Goal: Task Accomplishment & Management: Complete application form

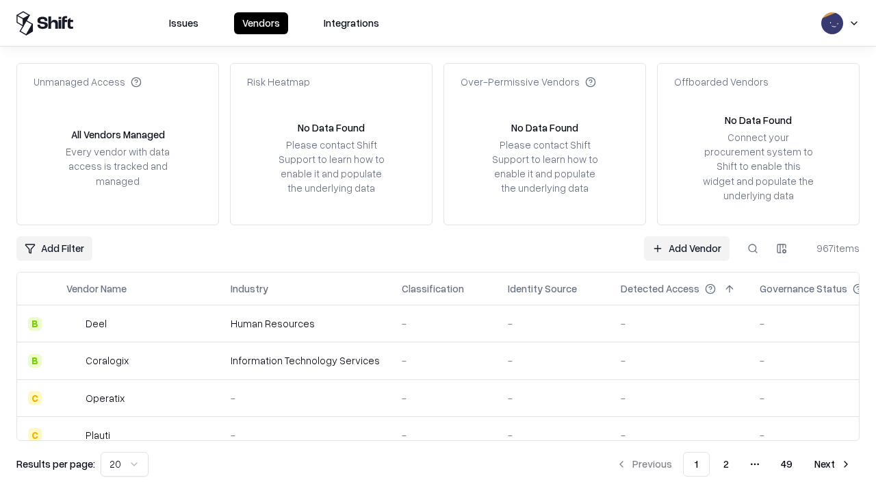
click at [687, 248] on link "Add Vendor" at bounding box center [687, 248] width 86 height 25
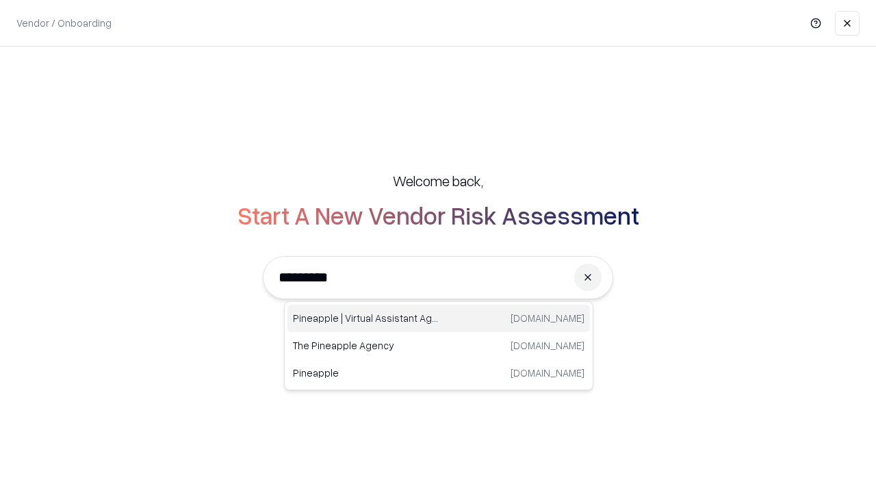
click at [439, 318] on div "Pineapple | Virtual Assistant Agency [DOMAIN_NAME]" at bounding box center [438, 318] width 303 height 27
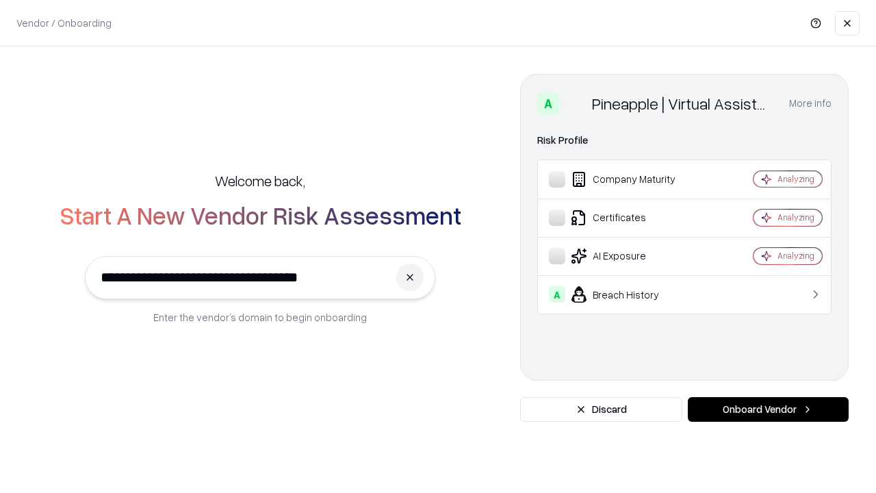
type input "**********"
click at [768, 409] on button "Onboard Vendor" at bounding box center [768, 409] width 161 height 25
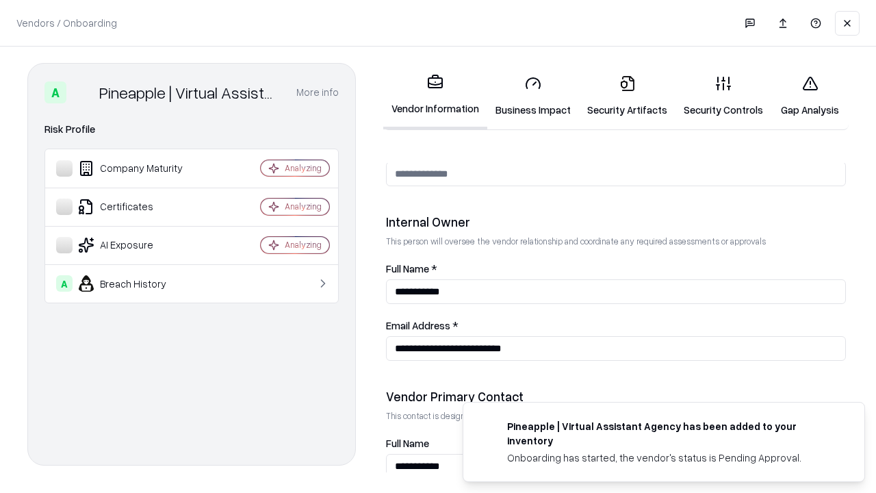
scroll to position [709, 0]
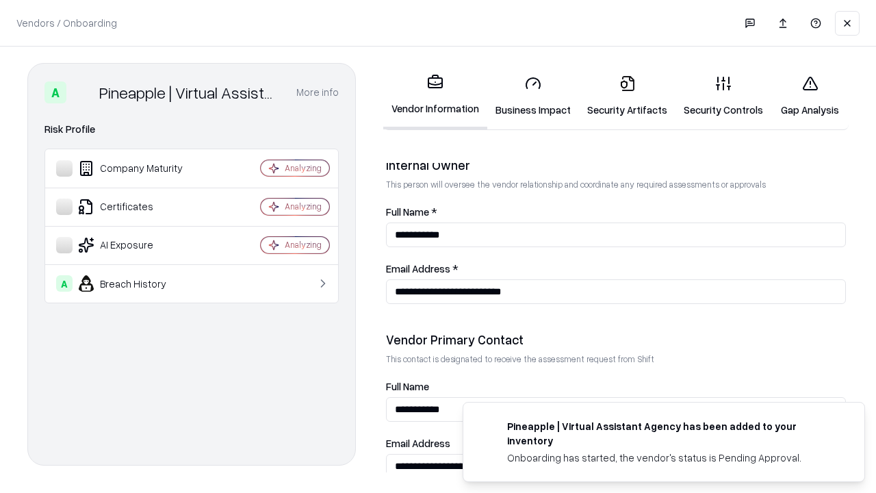
click at [533, 96] on link "Business Impact" at bounding box center [533, 96] width 92 height 64
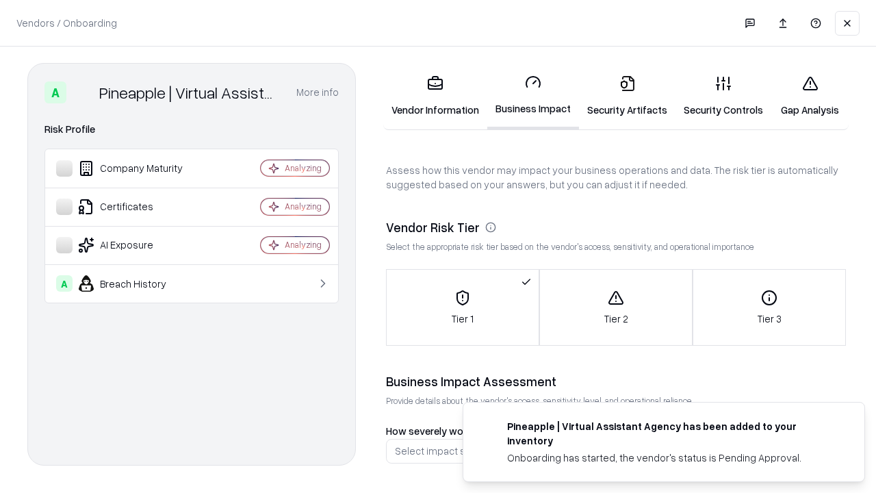
click at [810, 96] on link "Gap Analysis" at bounding box center [809, 96] width 77 height 64
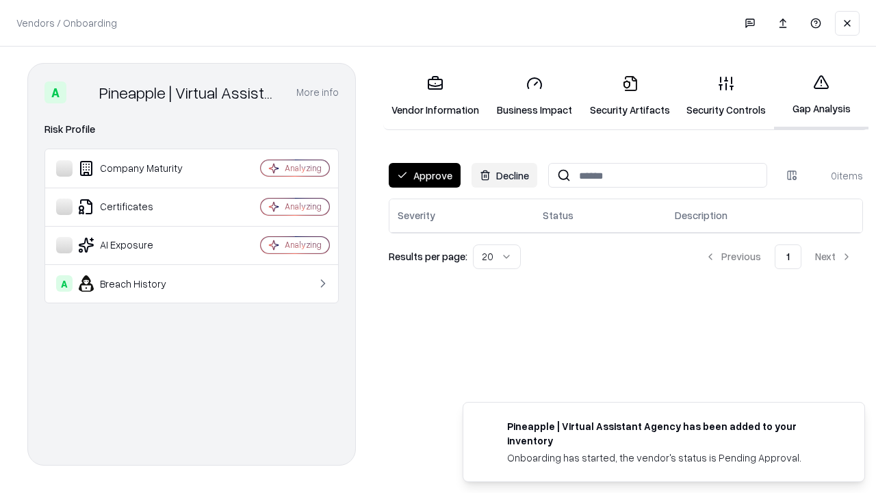
click at [424, 175] on button "Approve" at bounding box center [425, 175] width 72 height 25
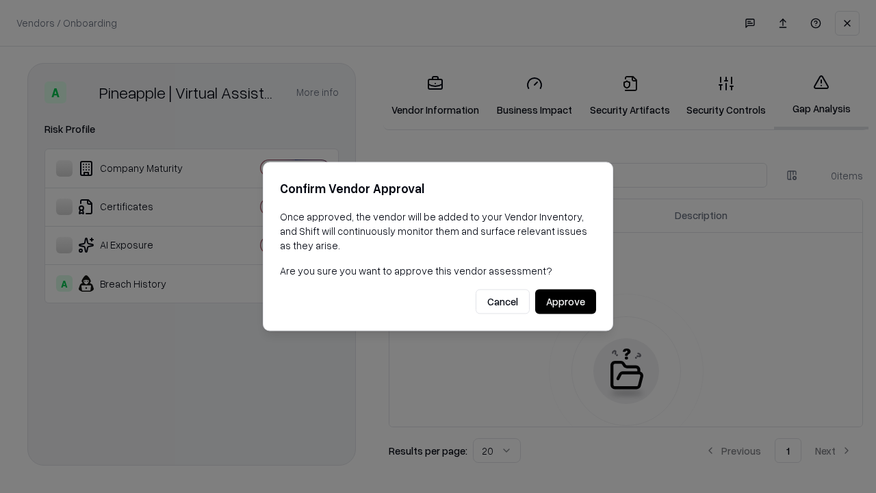
click at [565, 301] on button "Approve" at bounding box center [565, 302] width 61 height 25
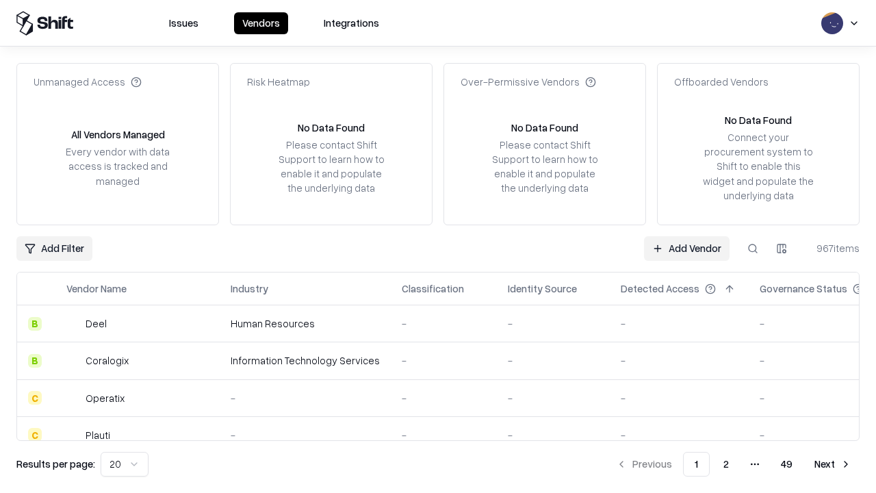
type input "**********"
click at [687, 248] on link "Add Vendor" at bounding box center [687, 248] width 86 height 25
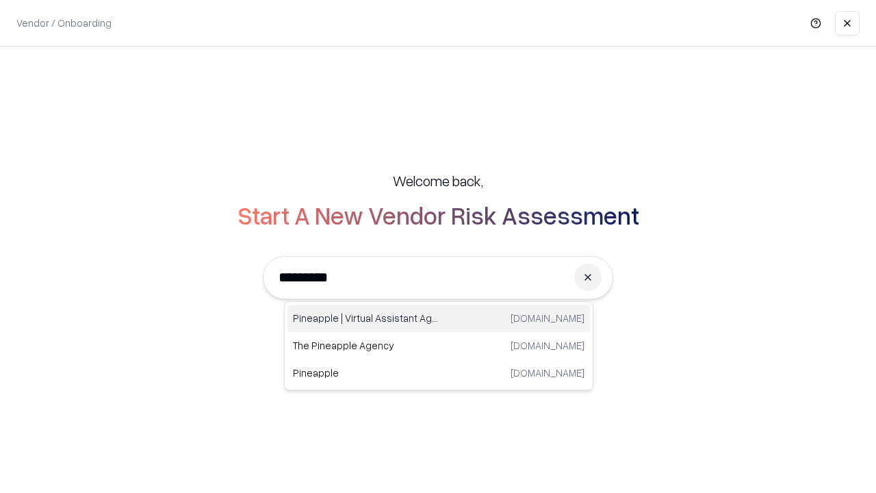
click at [439, 318] on div "Pineapple | Virtual Assistant Agency [DOMAIN_NAME]" at bounding box center [438, 318] width 303 height 27
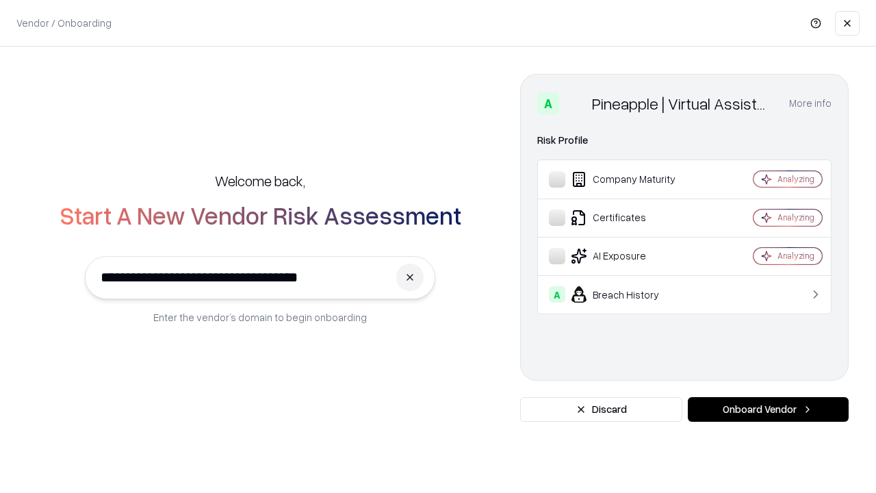
type input "**********"
click at [768, 409] on button "Onboard Vendor" at bounding box center [768, 409] width 161 height 25
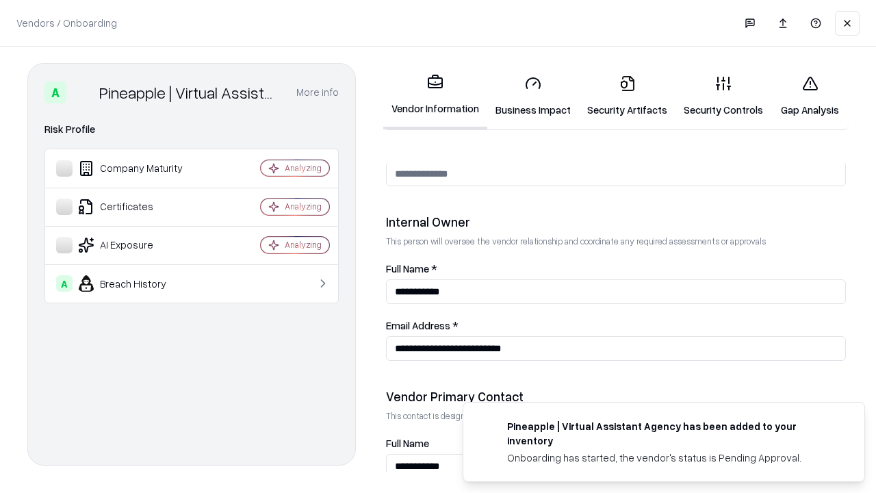
scroll to position [709, 0]
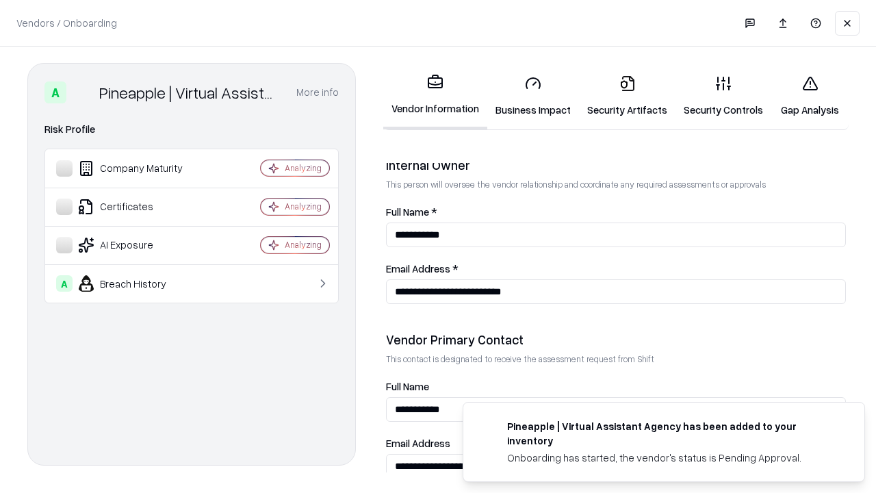
click at [810, 96] on link "Gap Analysis" at bounding box center [809, 96] width 77 height 64
